Goal: Information Seeking & Learning: Learn about a topic

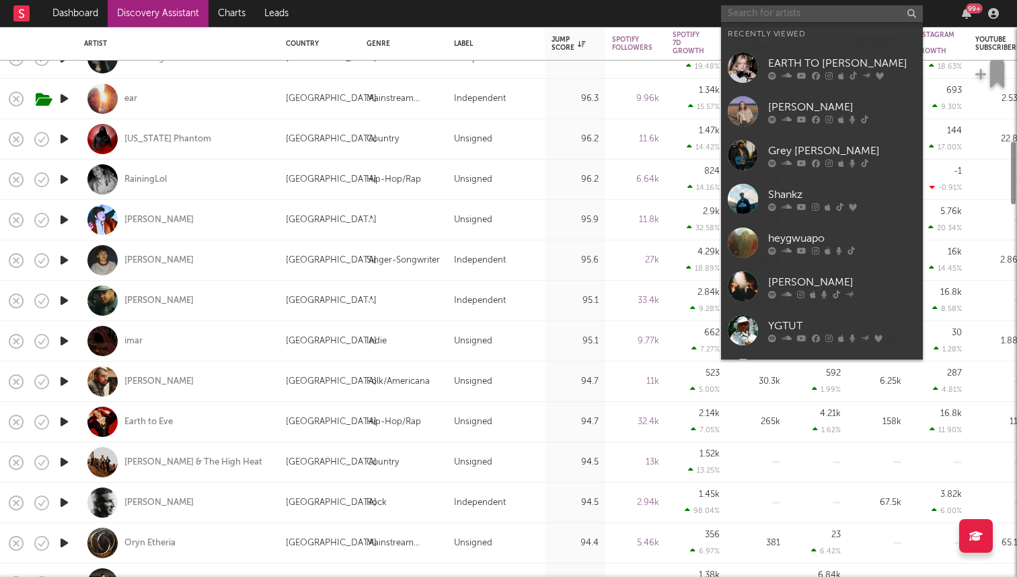
click at [780, 5] on input "text" at bounding box center [822, 13] width 202 height 17
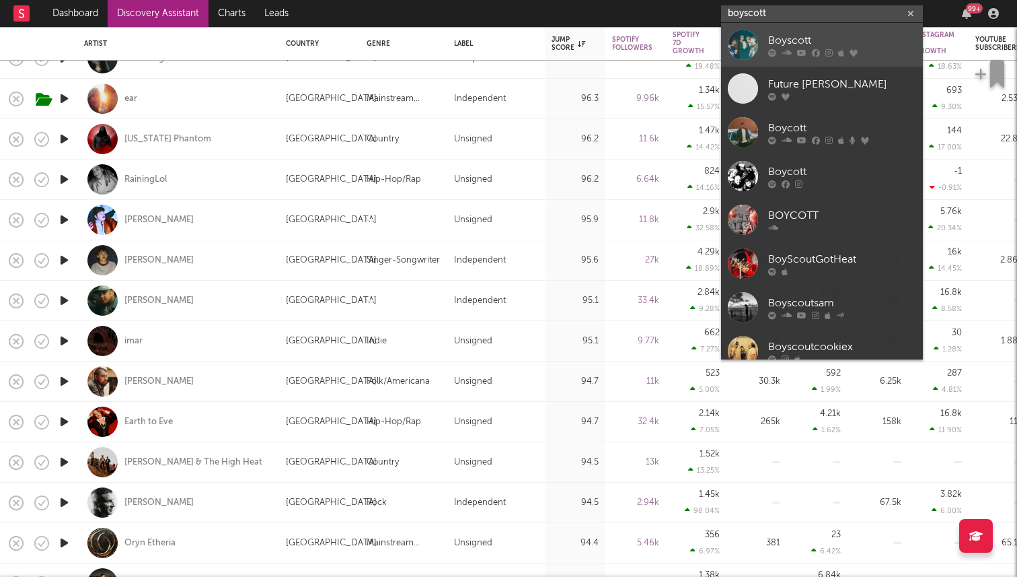
type input "boyscott"
click at [871, 42] on div "Boyscott" at bounding box center [842, 40] width 148 height 16
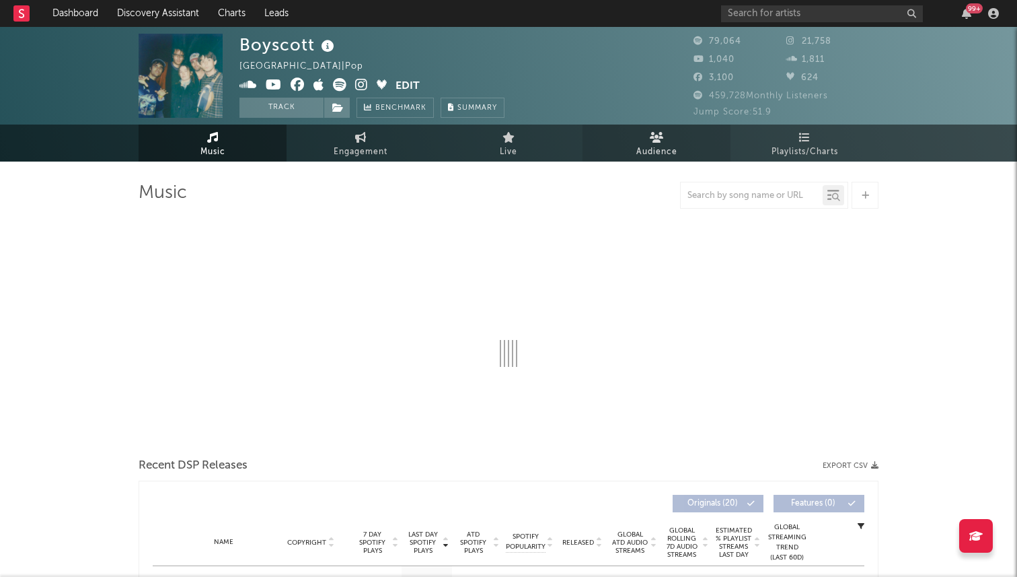
select select "6m"
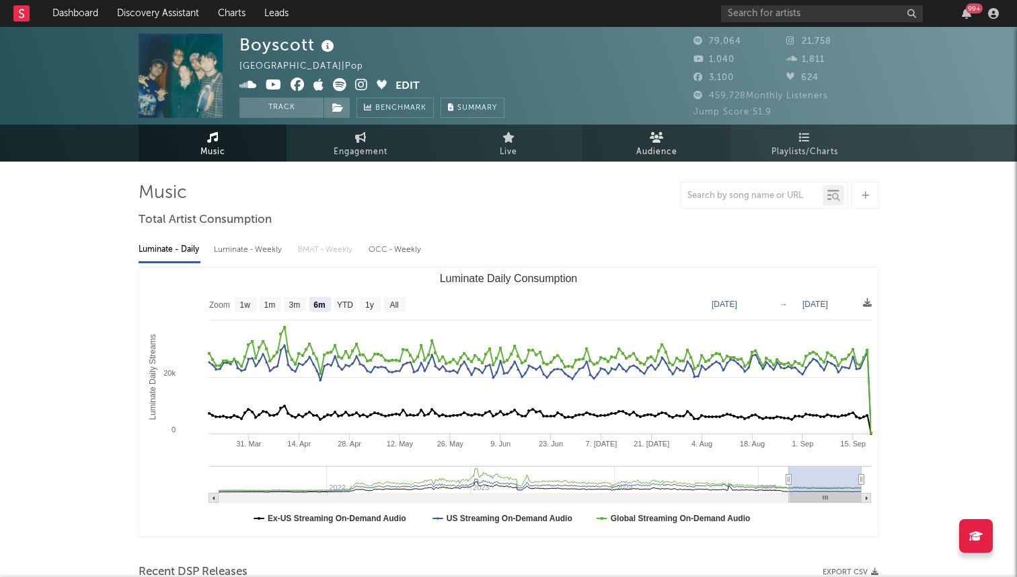
select select "6m"
click at [752, 17] on input "text" at bounding box center [822, 13] width 202 height 17
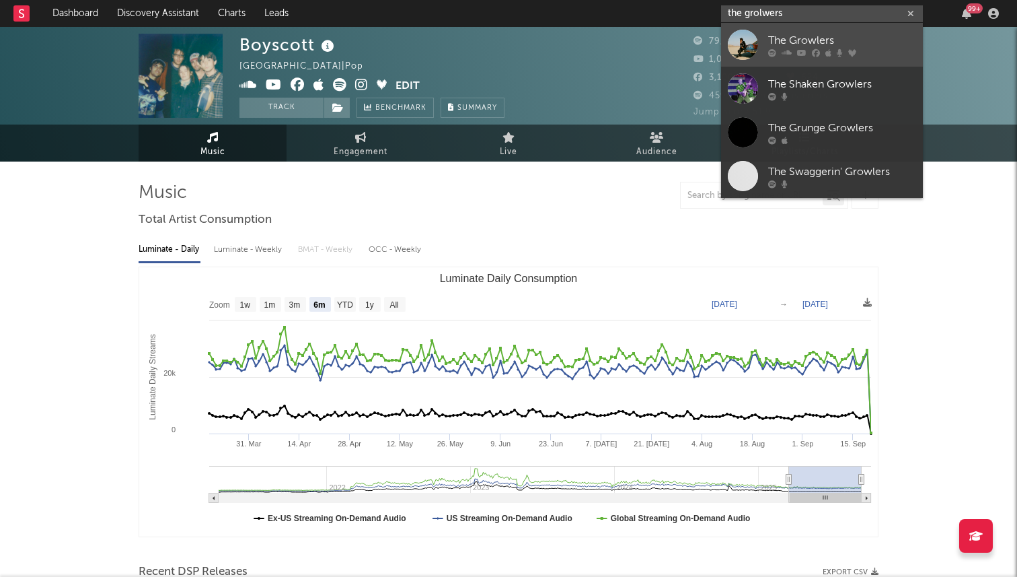
type input "the grolwers"
click at [789, 39] on div "The Growlers" at bounding box center [842, 40] width 148 height 16
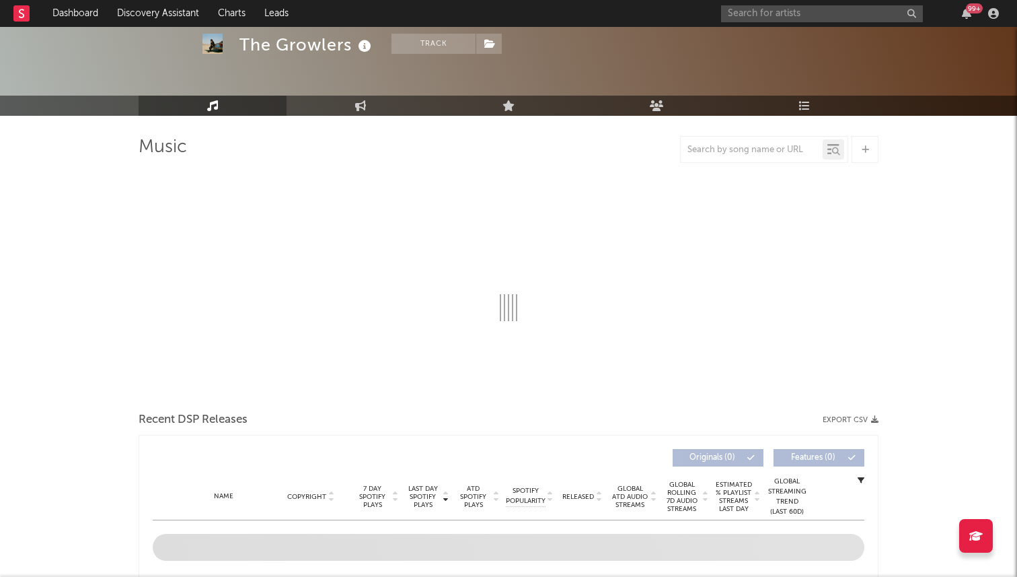
select select "6m"
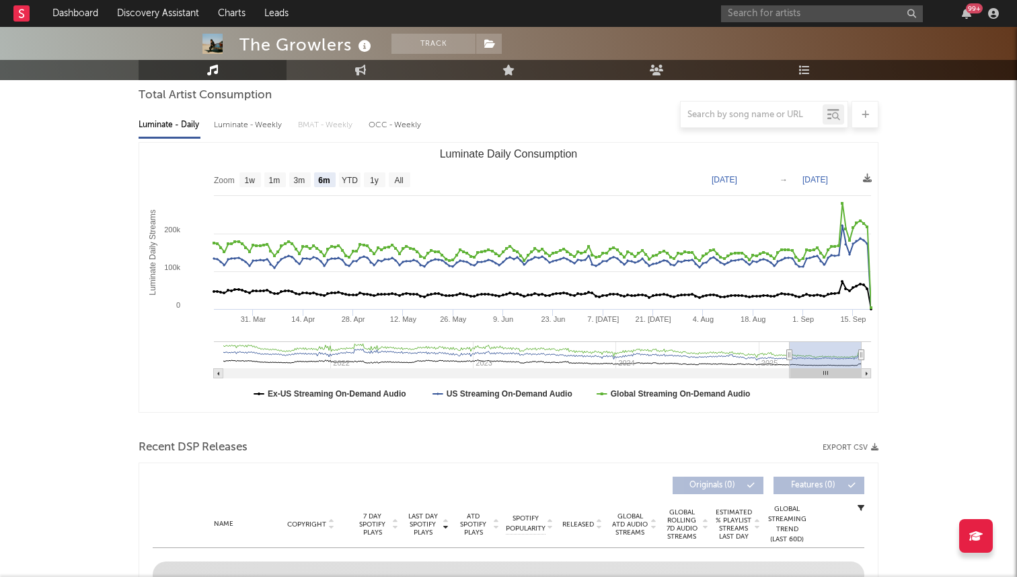
scroll to position [181, 0]
